Goal: Transaction & Acquisition: Purchase product/service

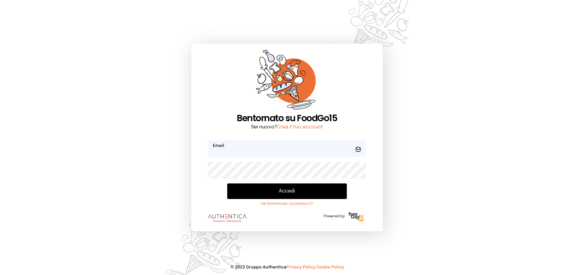
type input "**********"
click at [296, 197] on button "Accedi" at bounding box center [287, 191] width 120 height 16
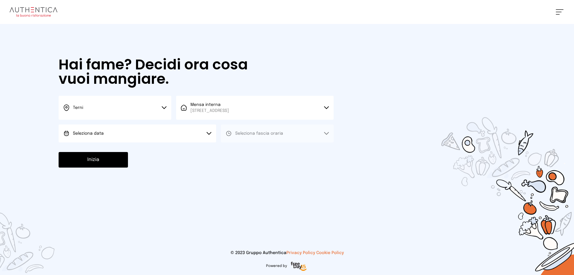
click at [98, 134] on span "Seleziona data" at bounding box center [88, 133] width 31 height 4
drag, startPoint x: 100, startPoint y: 148, endPoint x: 111, endPoint y: 146, distance: 11.5
click at [100, 148] on span "[DATE], [DATE]" at bounding box center [87, 150] width 29 height 6
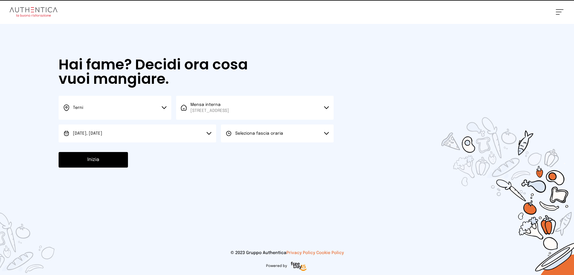
click at [240, 134] on span "Seleziona fascia oraria" at bounding box center [259, 133] width 48 height 4
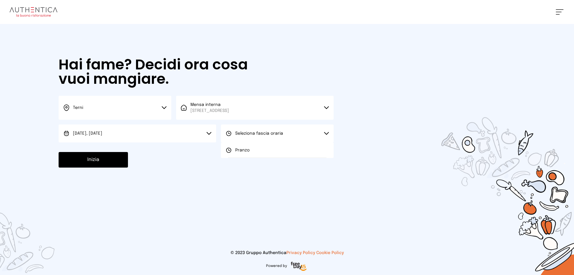
click at [242, 147] on li "Pranzo" at bounding box center [277, 150] width 113 height 16
click at [106, 161] on button "Inizia" at bounding box center [93, 160] width 69 height 16
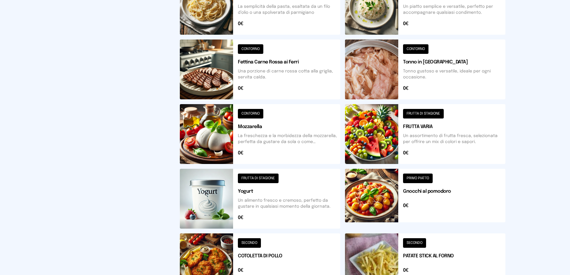
scroll to position [214, 0]
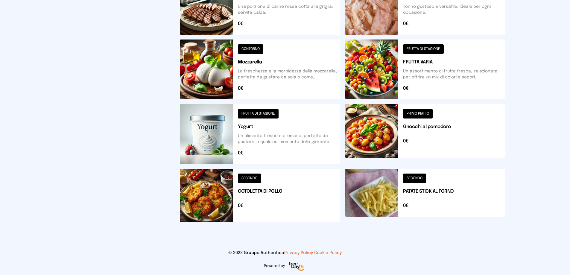
click at [381, 82] on button at bounding box center [425, 69] width 160 height 60
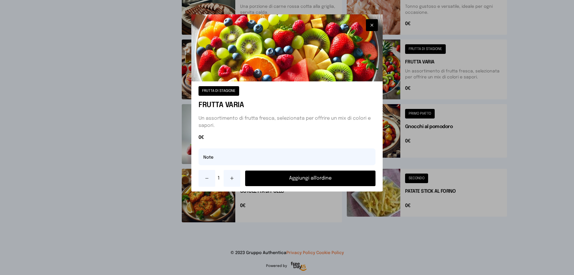
click at [231, 178] on icon at bounding box center [232, 178] width 3 height 0
click at [217, 159] on input "text" at bounding box center [287, 156] width 177 height 17
type input "**********"
click at [323, 177] on button "Aggiungi all'ordine" at bounding box center [310, 178] width 130 height 16
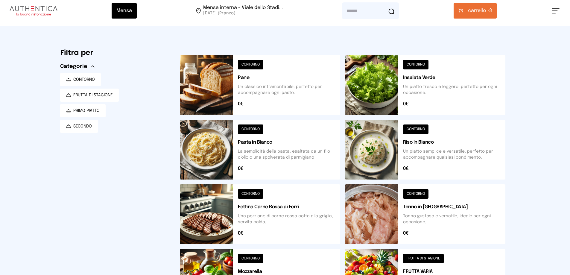
scroll to position [0, 0]
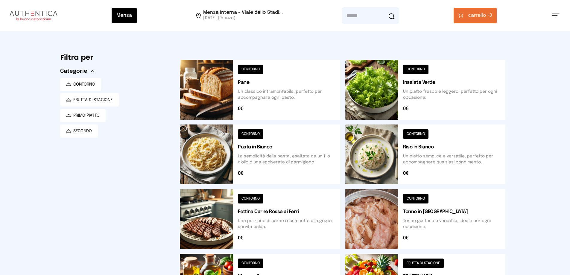
click at [384, 83] on button at bounding box center [425, 90] width 160 height 60
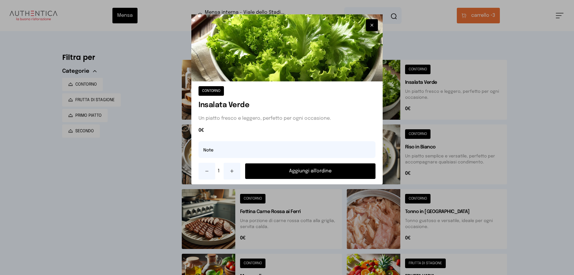
click at [307, 173] on button "Aggiungi all'ordine" at bounding box center [310, 171] width 130 height 16
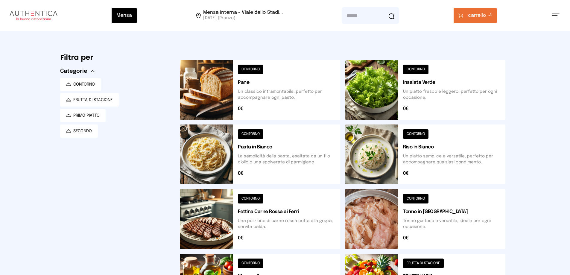
click at [215, 98] on button at bounding box center [260, 90] width 160 height 60
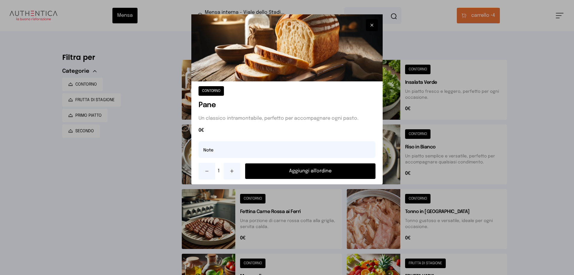
drag, startPoint x: 321, startPoint y: 167, endPoint x: 337, endPoint y: 150, distance: 23.7
click at [322, 167] on button "Aggiungi all'ordine" at bounding box center [310, 171] width 130 height 16
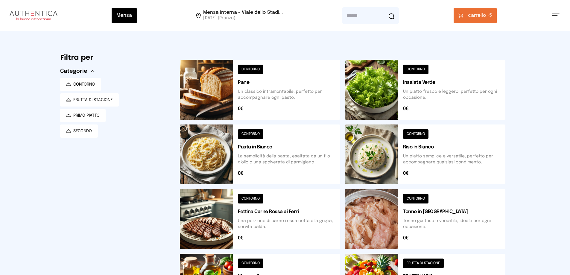
click at [476, 15] on span "carrello •" at bounding box center [478, 15] width 21 height 7
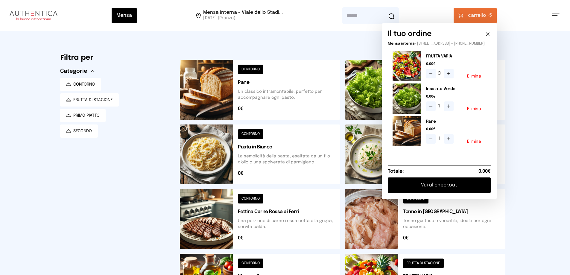
click at [453, 191] on button "Vai al checkout" at bounding box center [439, 185] width 103 height 16
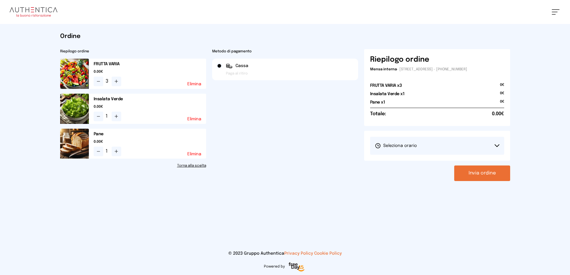
click at [436, 147] on button "Seleziona orario" at bounding box center [437, 146] width 134 height 18
click at [439, 160] on li "1° Turno (13:00 - 15:00)" at bounding box center [437, 163] width 134 height 16
click at [482, 174] on button "Invia ordine" at bounding box center [482, 173] width 56 height 16
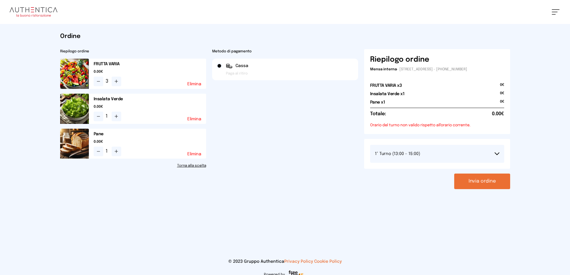
drag, startPoint x: 498, startPoint y: 155, endPoint x: 486, endPoint y: 159, distance: 12.3
click at [497, 155] on icon at bounding box center [496, 153] width 5 height 3
click at [481, 181] on button "Invia ordine" at bounding box center [482, 181] width 56 height 16
